Goal: Task Accomplishment & Management: Manage account settings

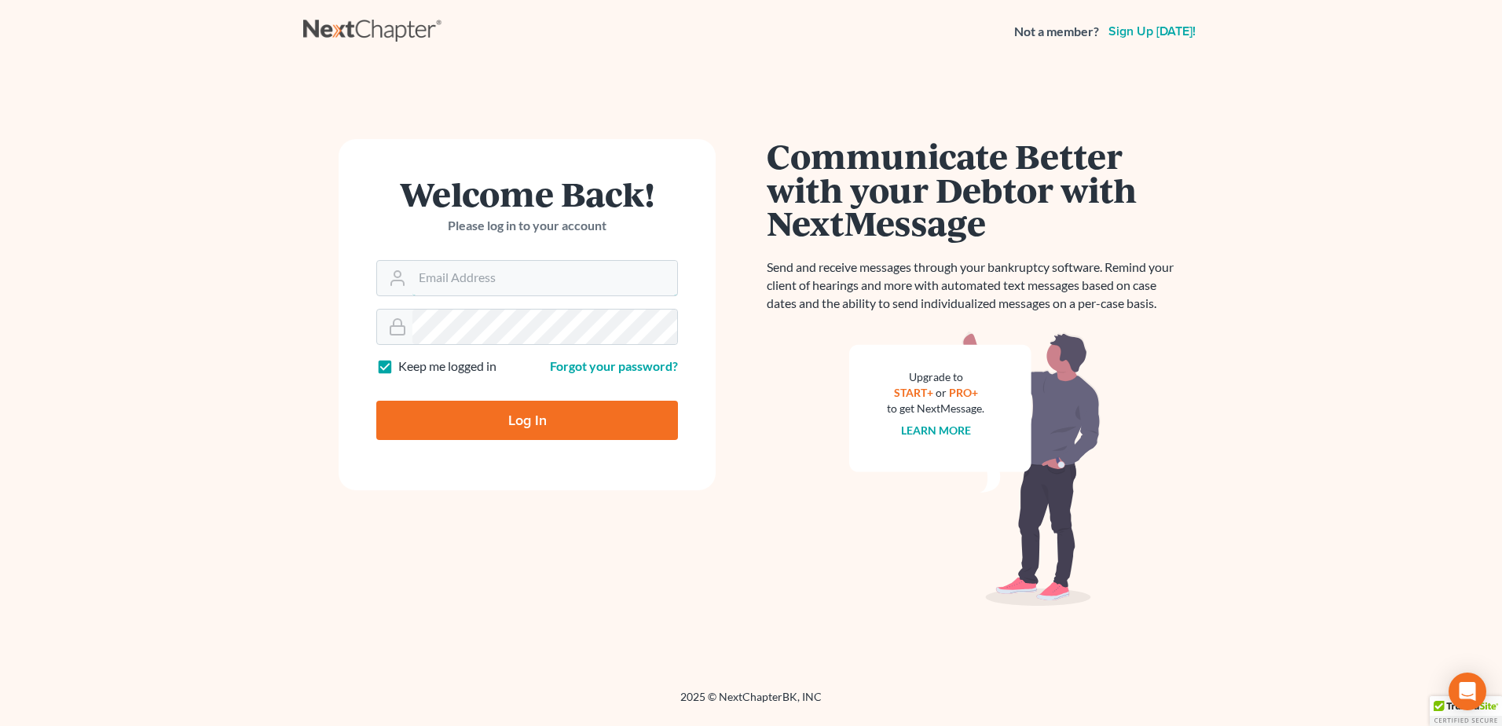
type input "[EMAIL_ADDRESS][DOMAIN_NAME]"
click at [462, 424] on input "Log In" at bounding box center [527, 420] width 302 height 39
type input "Thinking..."
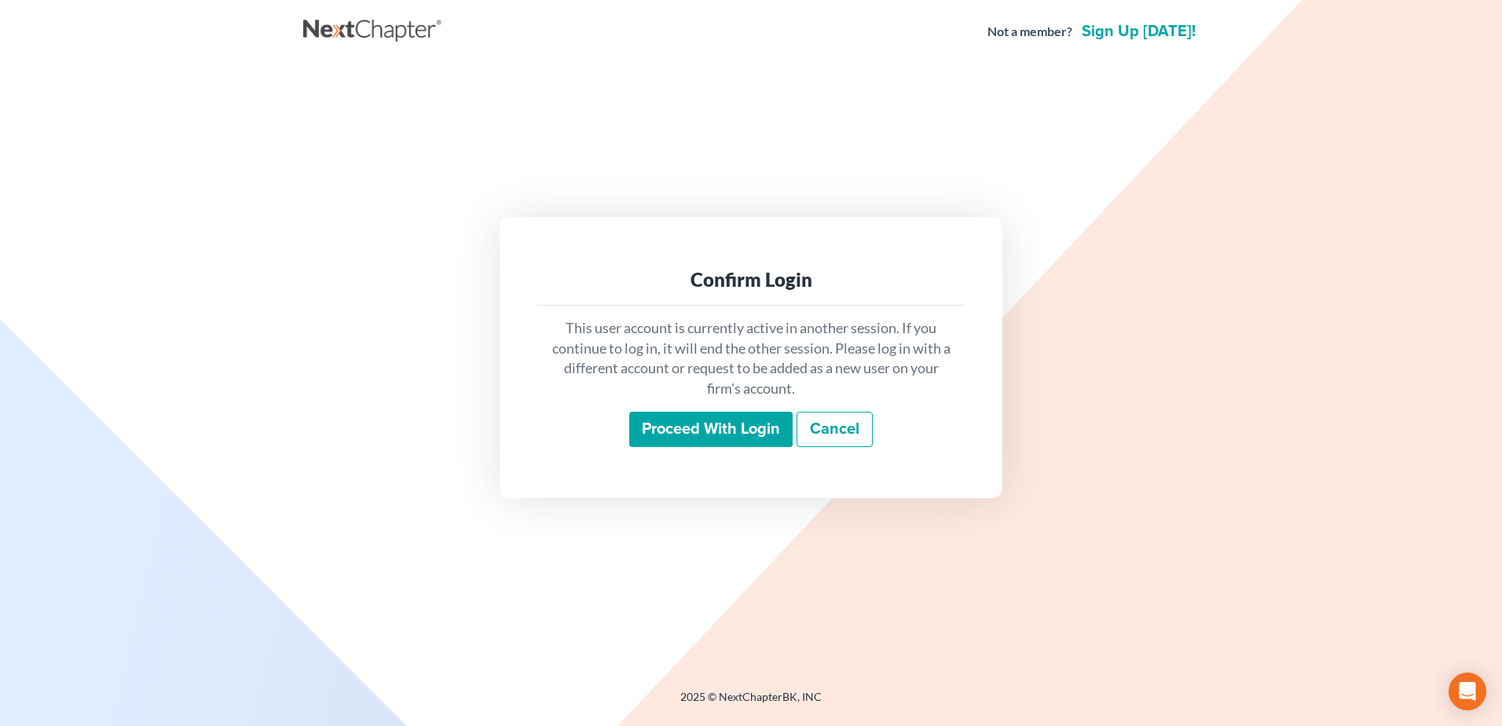
click at [737, 427] on input "Proceed with login" at bounding box center [710, 430] width 163 height 36
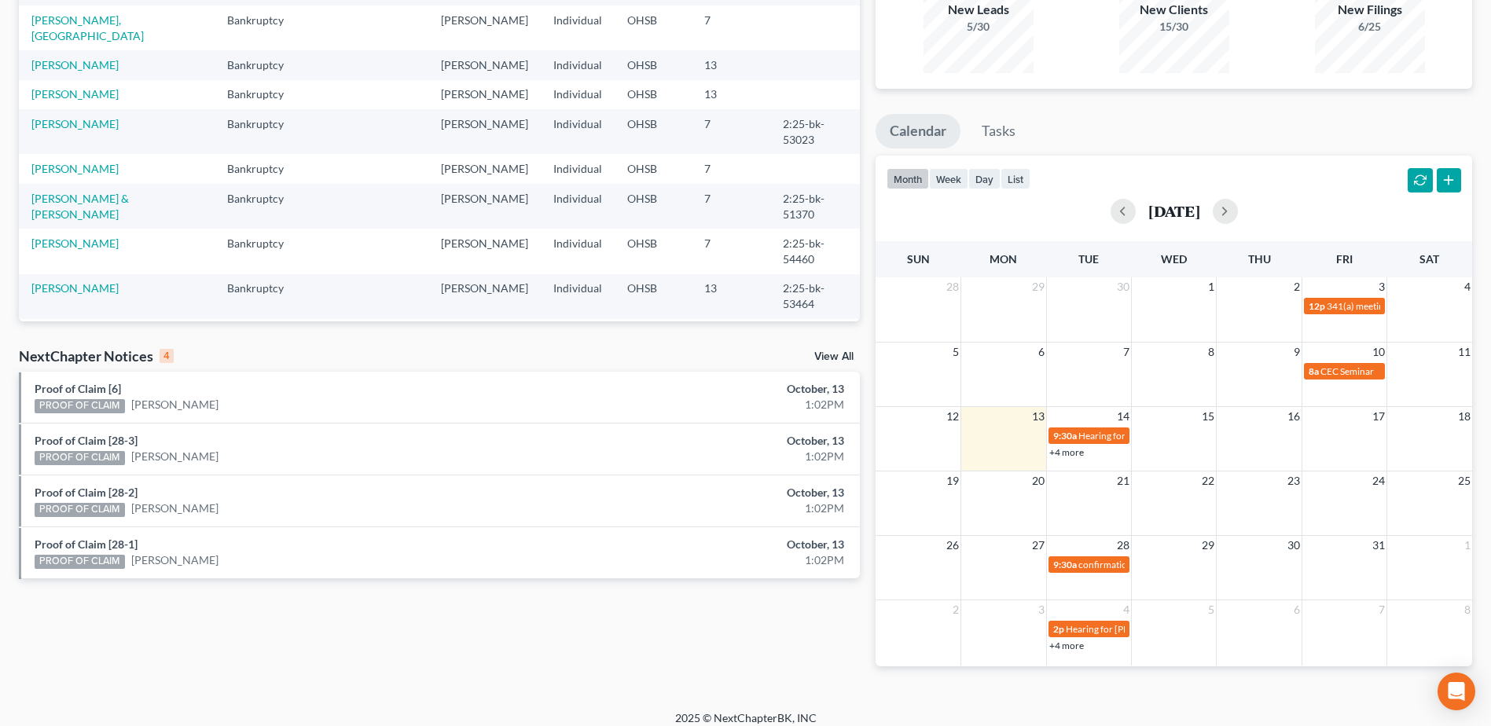
scroll to position [182, 0]
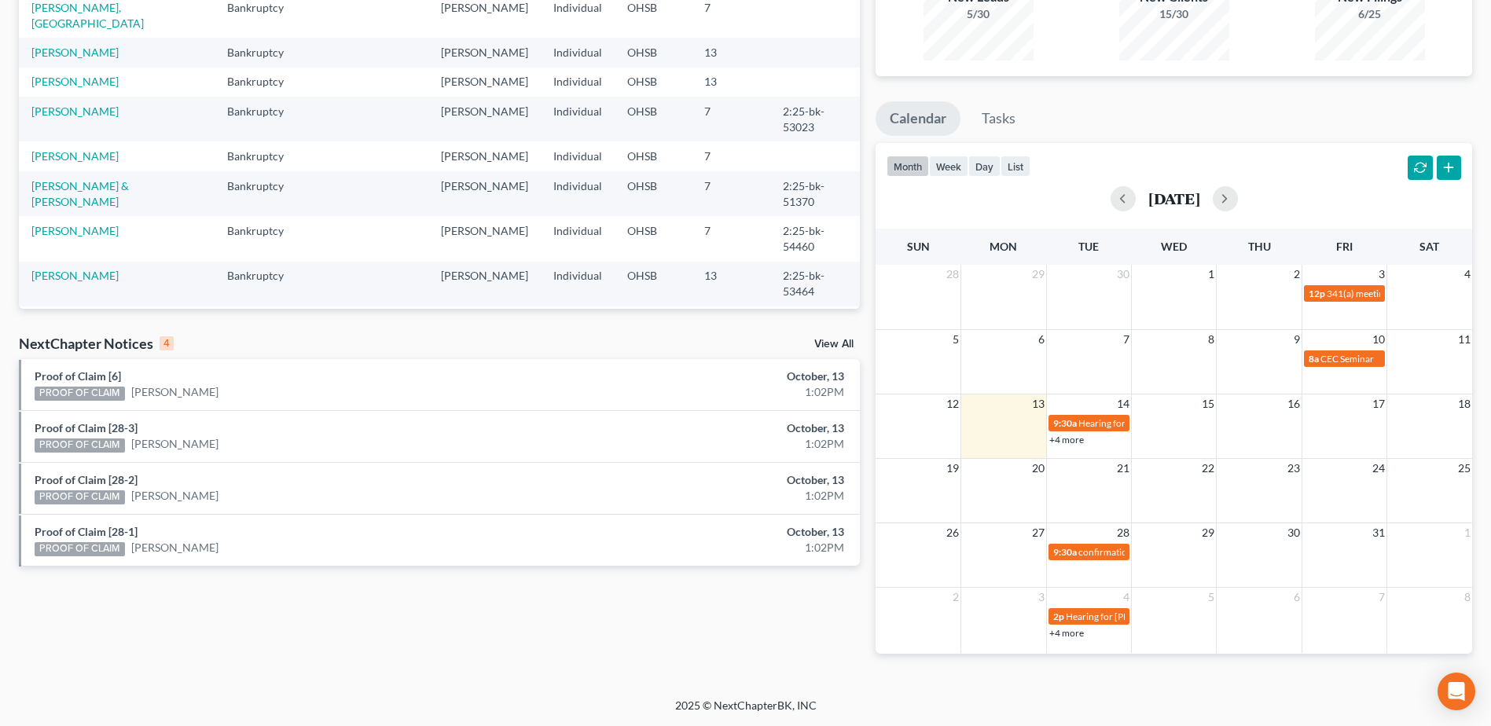
click at [835, 342] on link "View All" at bounding box center [833, 344] width 39 height 11
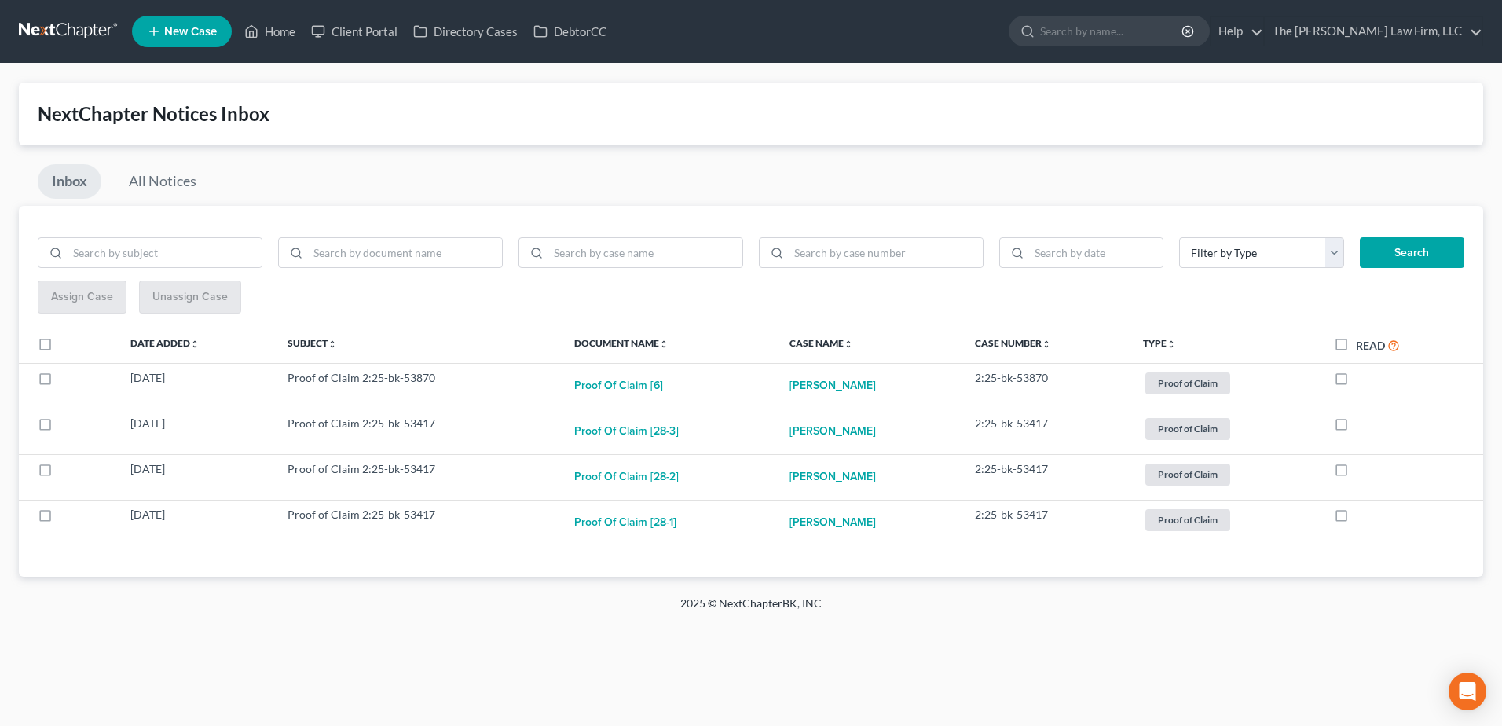
click at [60, 348] on label at bounding box center [60, 348] width 0 height 0
click at [66, 341] on input "checkbox" at bounding box center [71, 341] width 10 height 10
checkbox input "true"
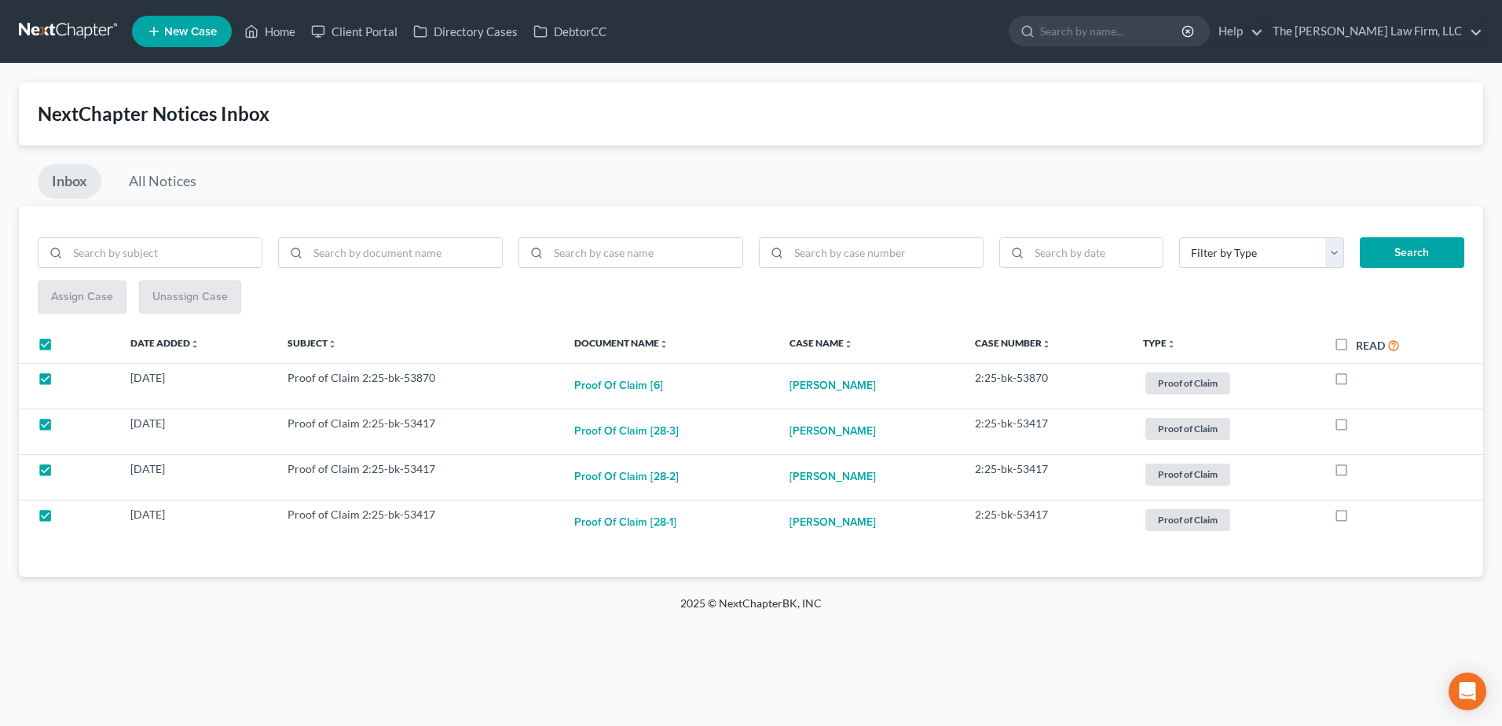
checkbox input "true"
click at [1356, 343] on label "Read" at bounding box center [1378, 344] width 44 height 18
click at [1362, 343] on input "Read" at bounding box center [1367, 340] width 10 height 10
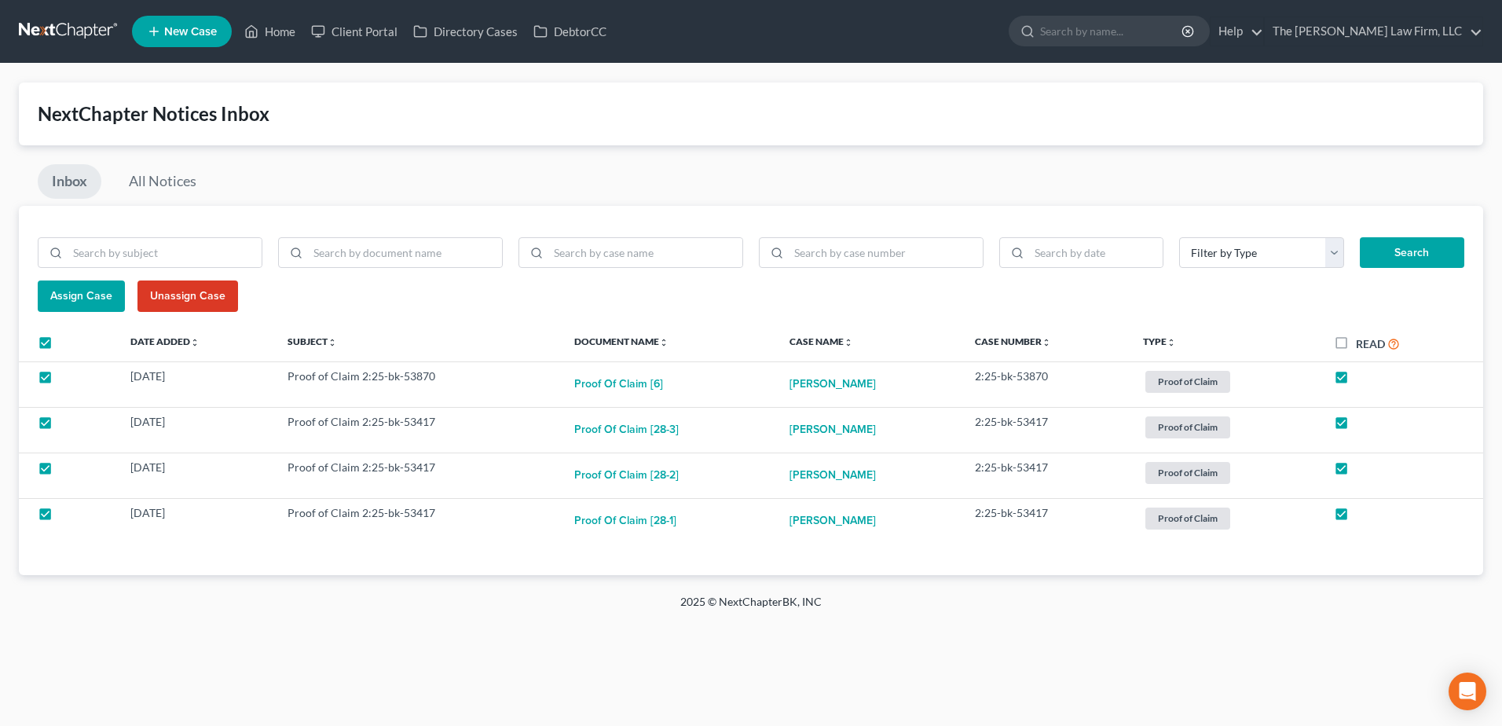
checkbox input "true"
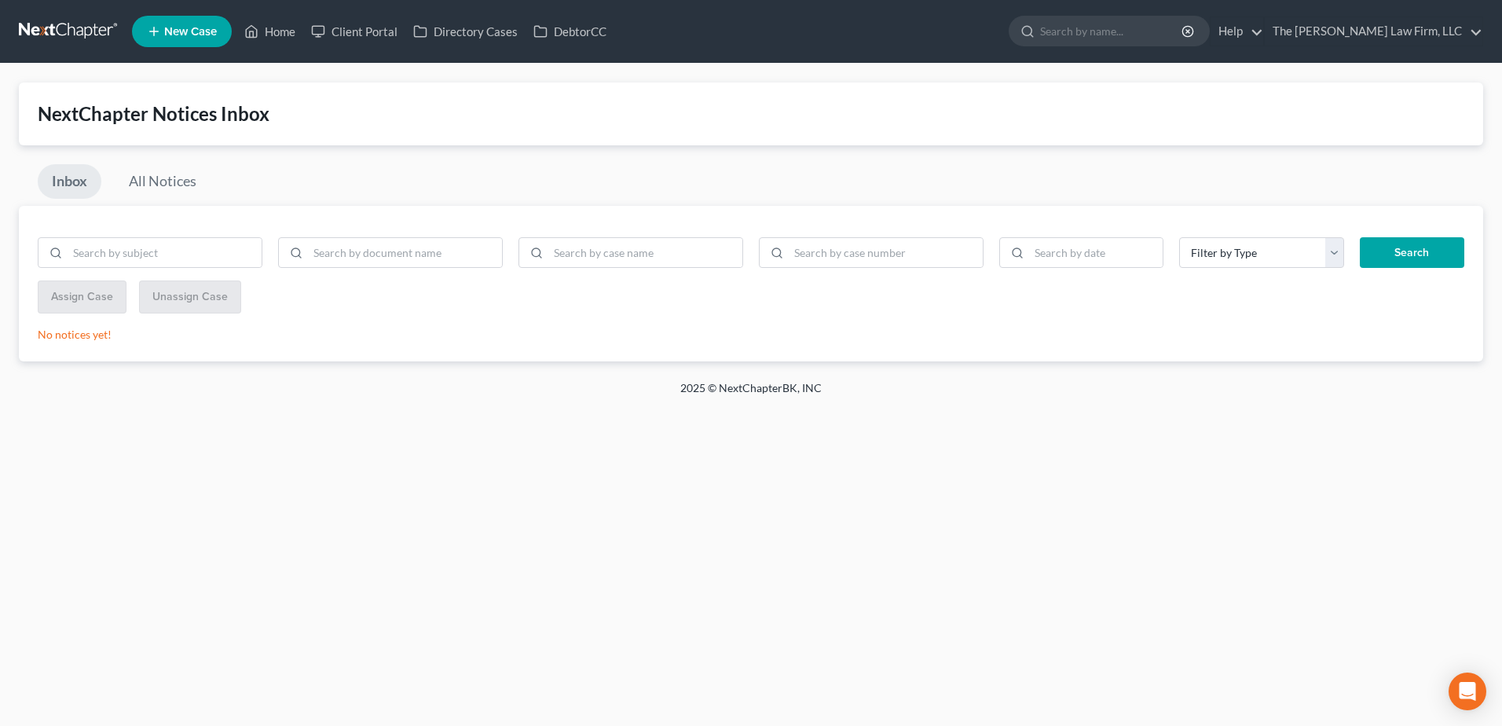
click at [57, 36] on link at bounding box center [69, 31] width 101 height 28
